Goal: Task Accomplishment & Management: Use online tool/utility

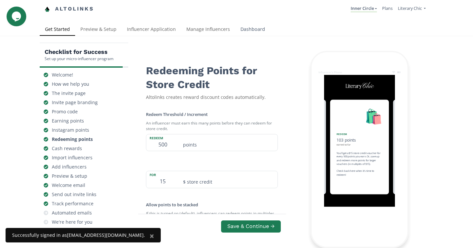
click at [247, 29] on link "Dashboard" at bounding box center [252, 29] width 35 height 13
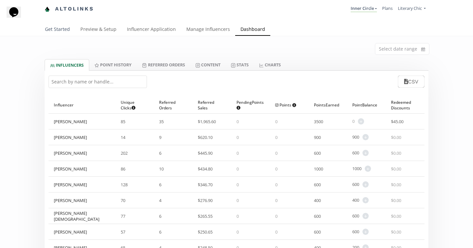
click at [60, 29] on link "Get Started" at bounding box center [57, 29] width 35 height 13
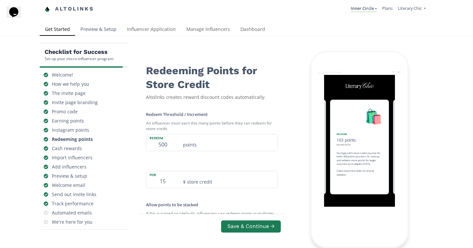
click at [93, 30] on link "Preview & Setup" at bounding box center [98, 29] width 47 height 13
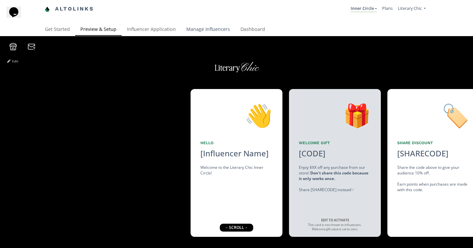
click at [210, 30] on link "Manage Influencers" at bounding box center [208, 29] width 54 height 13
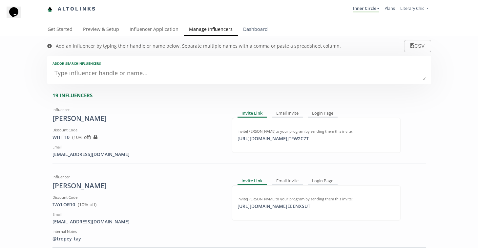
click at [247, 31] on link "Dashboard" at bounding box center [255, 29] width 35 height 13
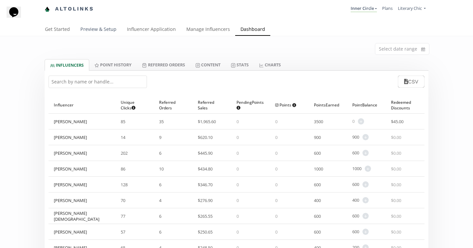
click at [100, 31] on link "Preview & Setup" at bounding box center [98, 29] width 47 height 13
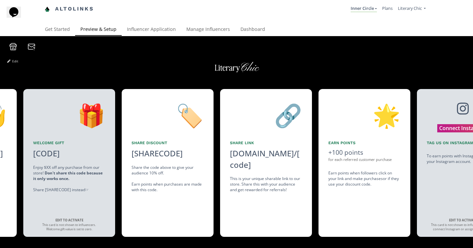
scroll to position [0, 295]
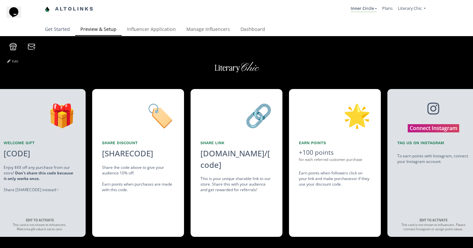
click at [58, 28] on link "Get Started" at bounding box center [57, 29] width 35 height 13
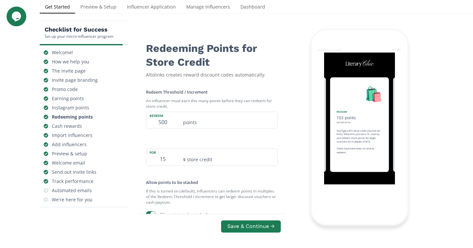
scroll to position [38, 0]
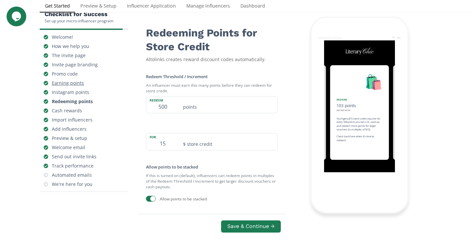
click at [72, 83] on div "Earning points" at bounding box center [68, 83] width 32 height 7
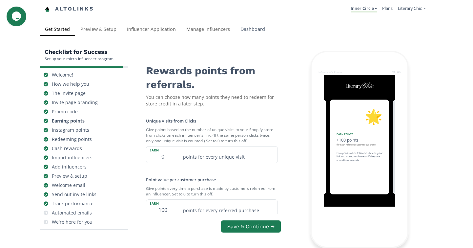
click at [248, 32] on link "Dashboard" at bounding box center [252, 29] width 35 height 13
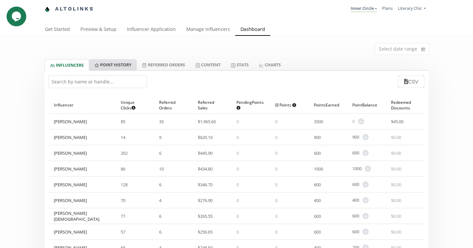
click at [113, 65] on link "Point HISTORY" at bounding box center [113, 64] width 48 height 11
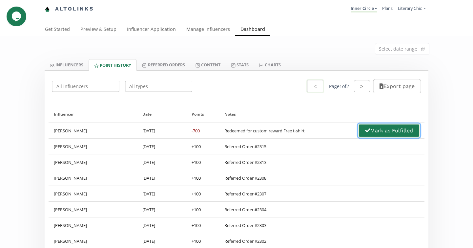
click at [388, 131] on button "Mark as Fulfilled" at bounding box center [389, 130] width 62 height 14
